Goal: Task Accomplishment & Management: Manage account settings

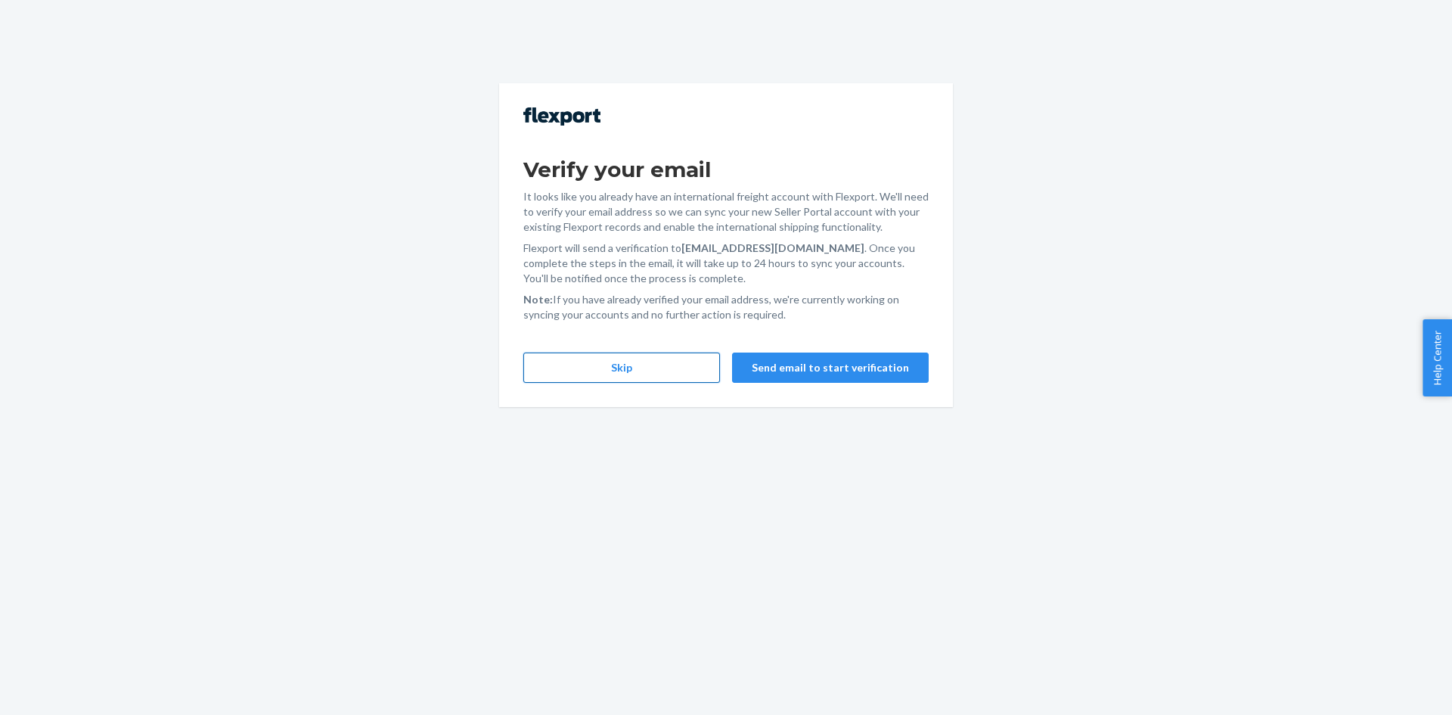
click at [647, 375] on button "Skip" at bounding box center [621, 367] width 197 height 30
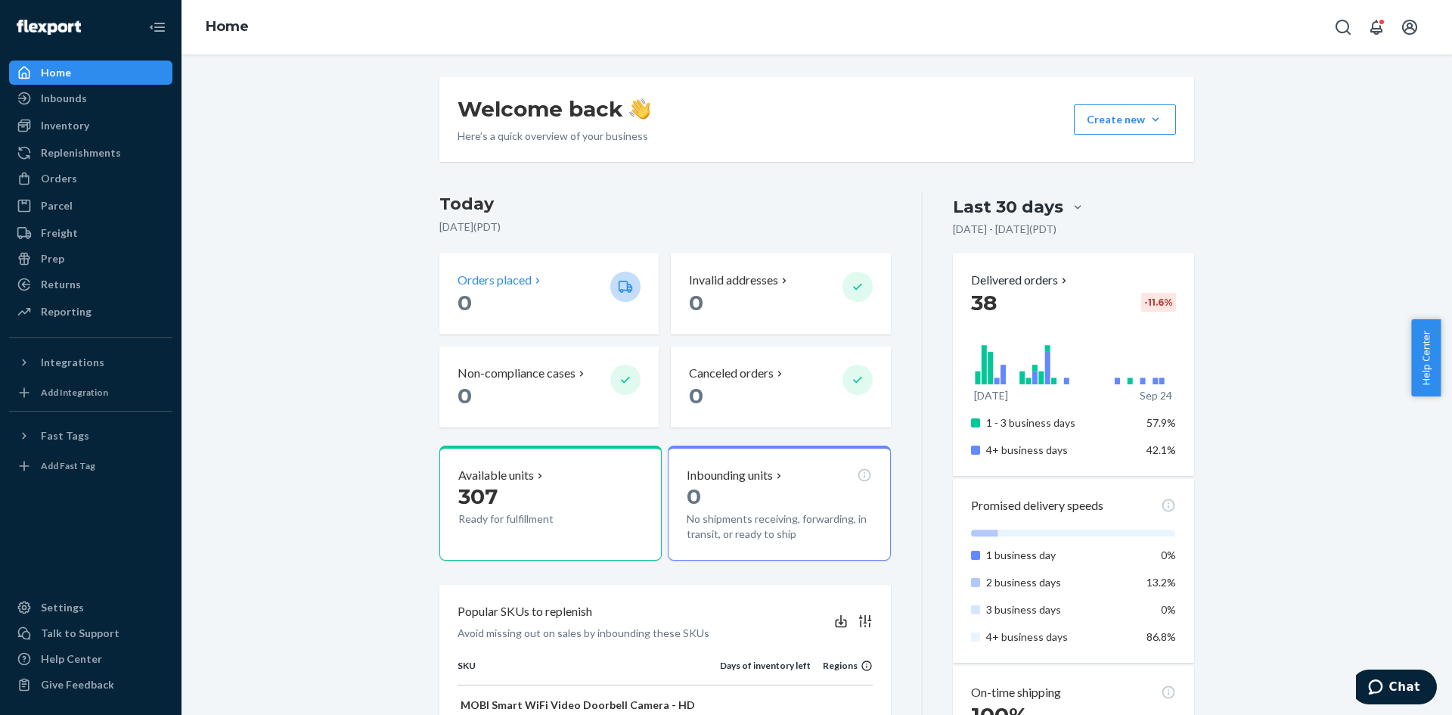
click at [468, 278] on p "Orders placed" at bounding box center [495, 280] width 74 height 17
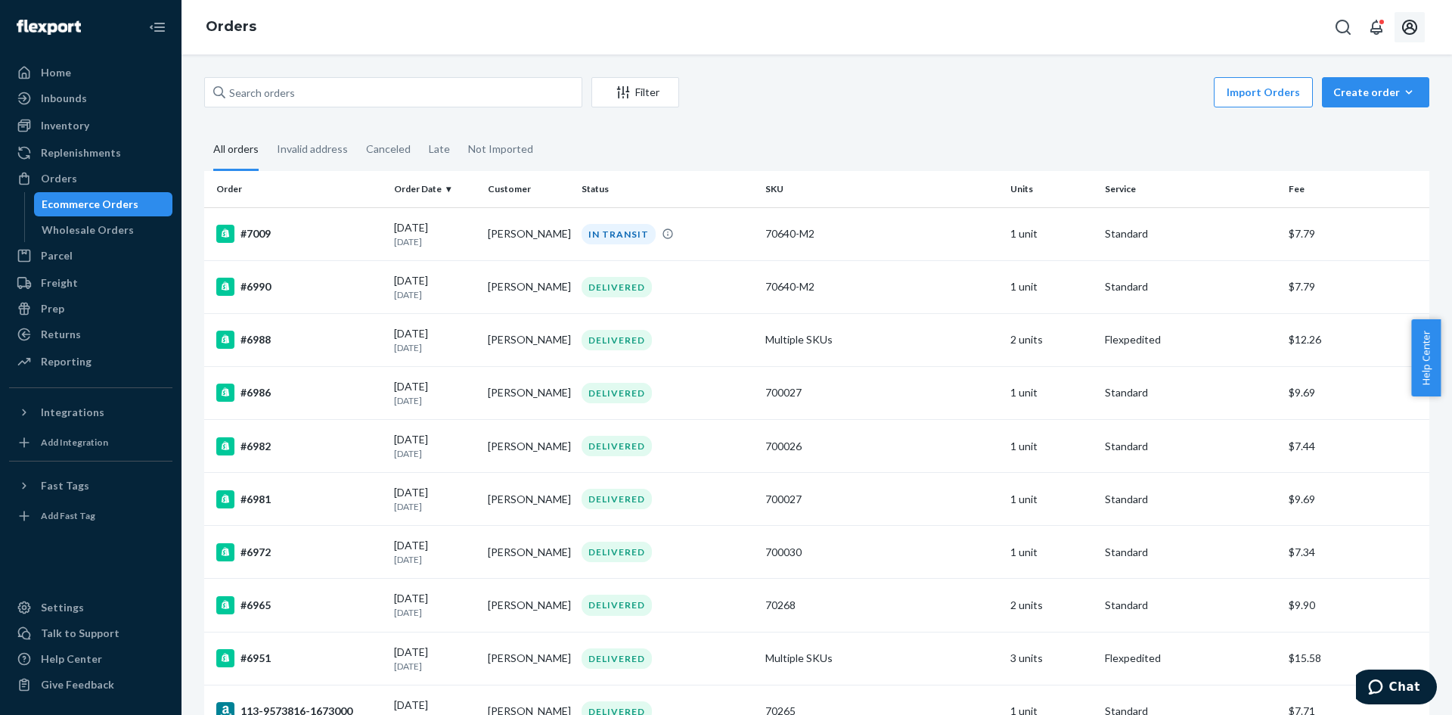
click at [1408, 32] on icon "Open account menu" at bounding box center [1410, 27] width 18 height 18
click at [1339, 163] on div "Log out" at bounding box center [1374, 177] width 113 height 28
